Goal: Contribute content: Add original content to the website for others to see

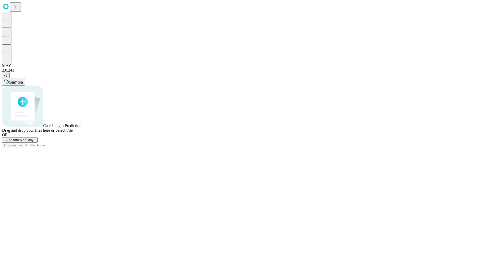
click at [34, 142] on span "Add Info Manually" at bounding box center [19, 140] width 27 height 4
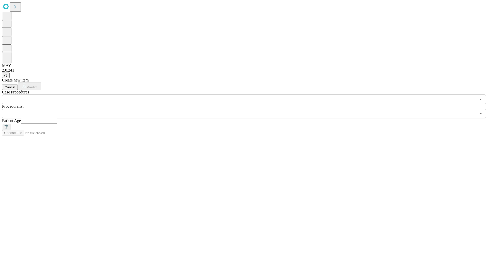
click at [57, 119] on input "text" at bounding box center [39, 121] width 36 height 5
type input "*"
click at [248, 109] on input "text" at bounding box center [239, 114] width 474 height 10
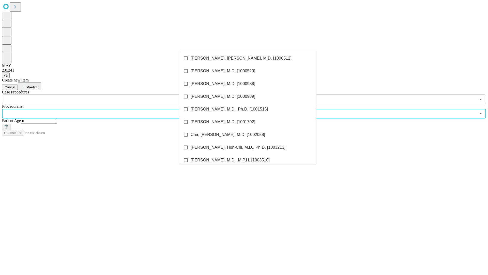
click at [248, 58] on li "[PERSON_NAME], [PERSON_NAME], M.D. [1000512]" at bounding box center [247, 58] width 137 height 13
click at [107, 94] on input "text" at bounding box center [239, 99] width 474 height 10
